Goal: Book appointment/travel/reservation

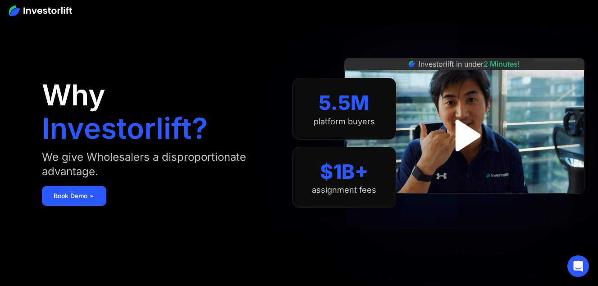
drag, startPoint x: 0, startPoint y: 0, endPoint x: 466, endPoint y: 134, distance: 484.6
click at [466, 134] on img "open lightbox" at bounding box center [464, 135] width 57 height 57
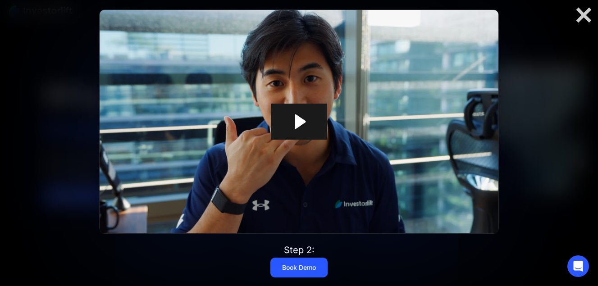
click at [306, 126] on icon "Play Video: Investorlift In Under 2 Minutes" at bounding box center [299, 122] width 56 height 36
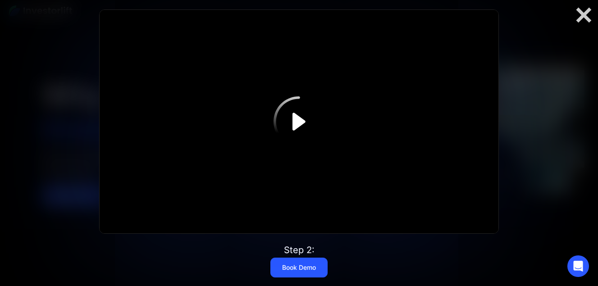
click at [355, 150] on div at bounding box center [299, 122] width 399 height 224
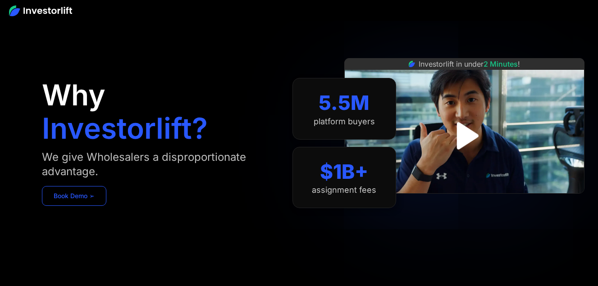
click at [91, 197] on link "Book Demo ➢" at bounding box center [74, 196] width 64 height 20
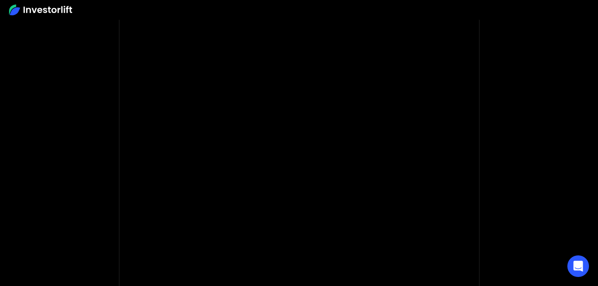
scroll to position [72, 0]
